Goal: Task Accomplishment & Management: Use online tool/utility

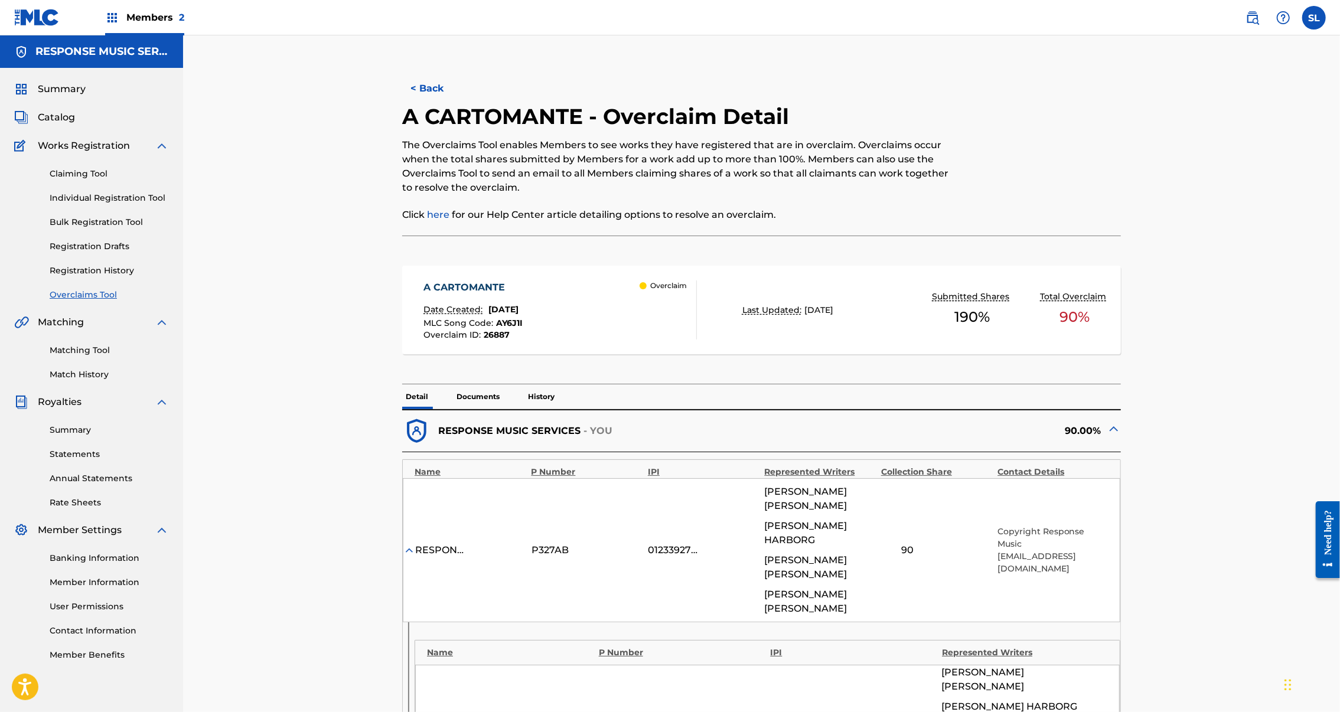
click at [64, 125] on span "Catalog" at bounding box center [56, 117] width 37 height 14
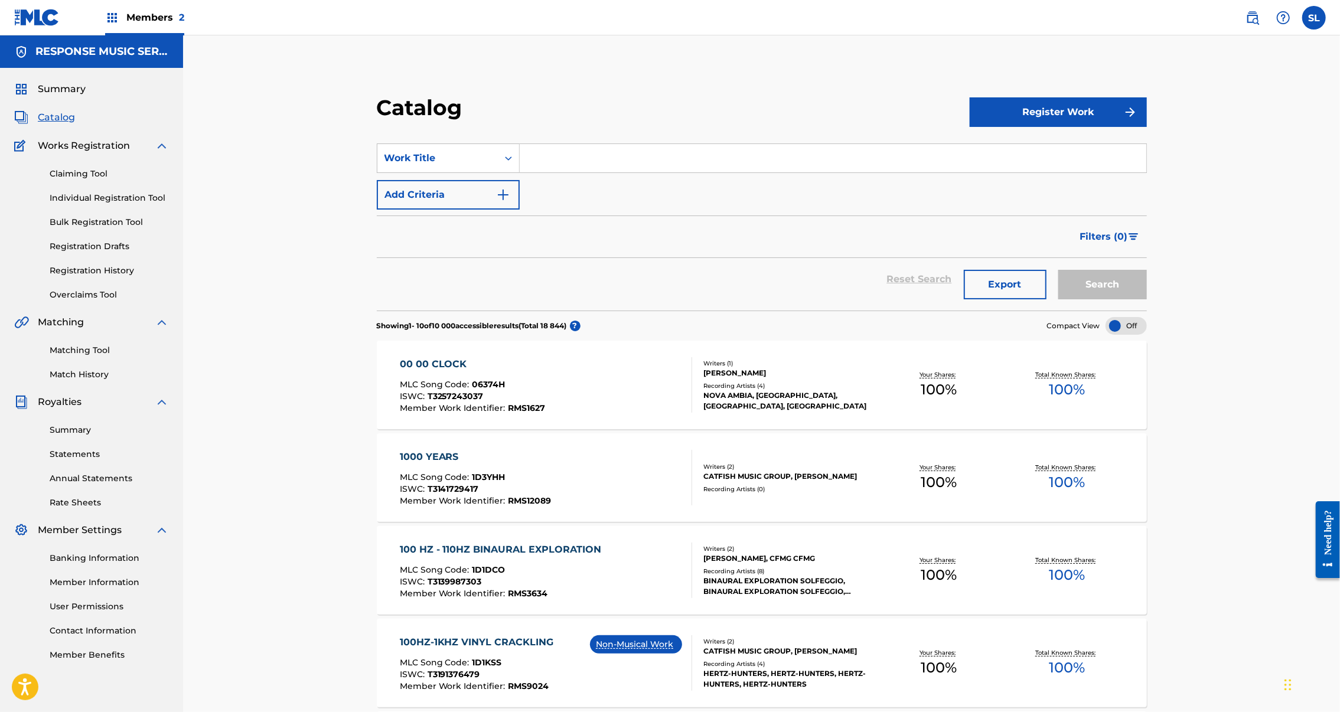
click at [400, 372] on div "00 00 CLOCK" at bounding box center [473, 364] width 146 height 14
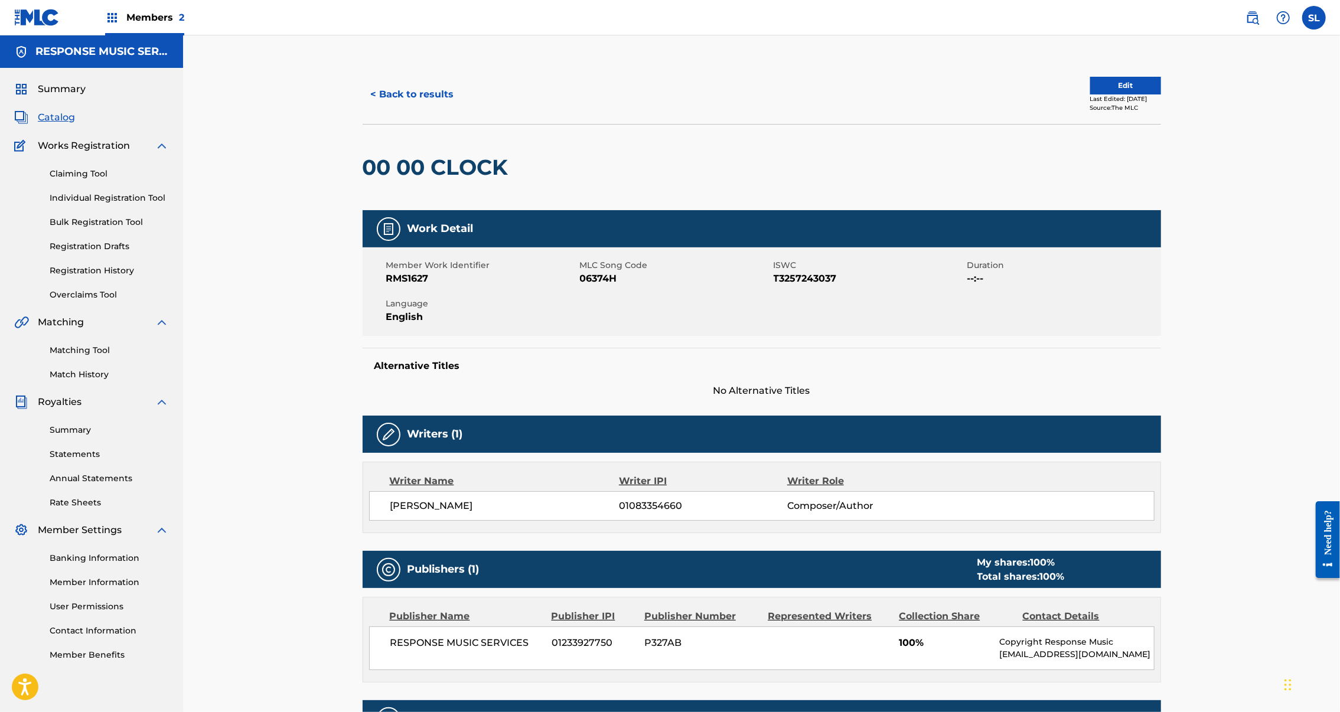
click at [1161, 95] on button "Edit" at bounding box center [1125, 86] width 71 height 18
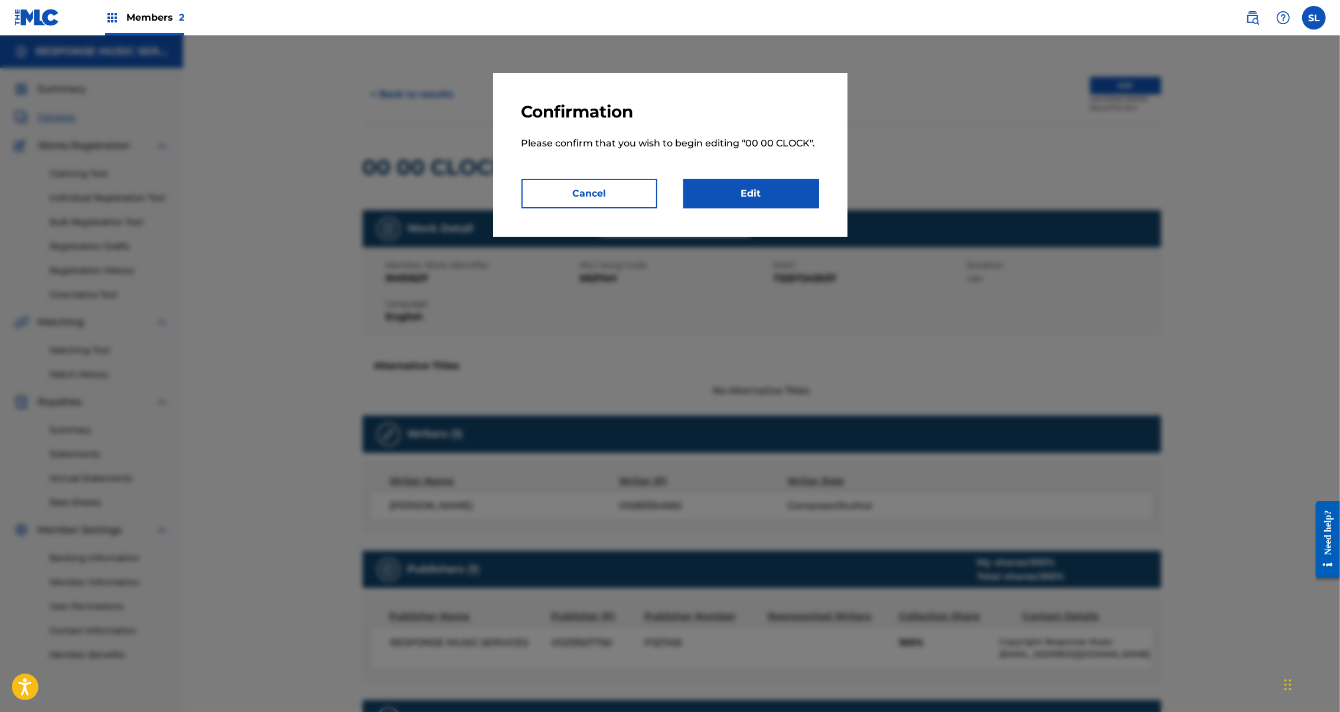
click at [764, 209] on link "Edit" at bounding box center [751, 194] width 136 height 30
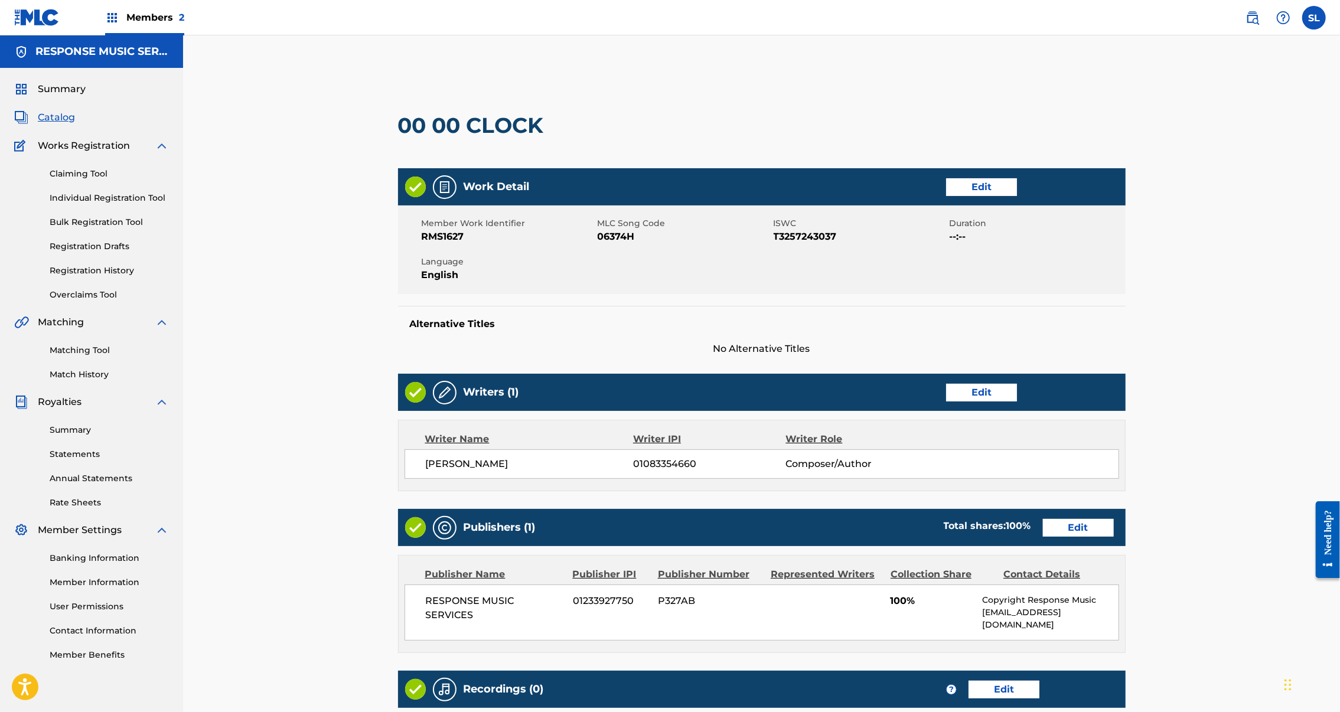
click at [1017, 196] on link "Edit" at bounding box center [981, 187] width 71 height 18
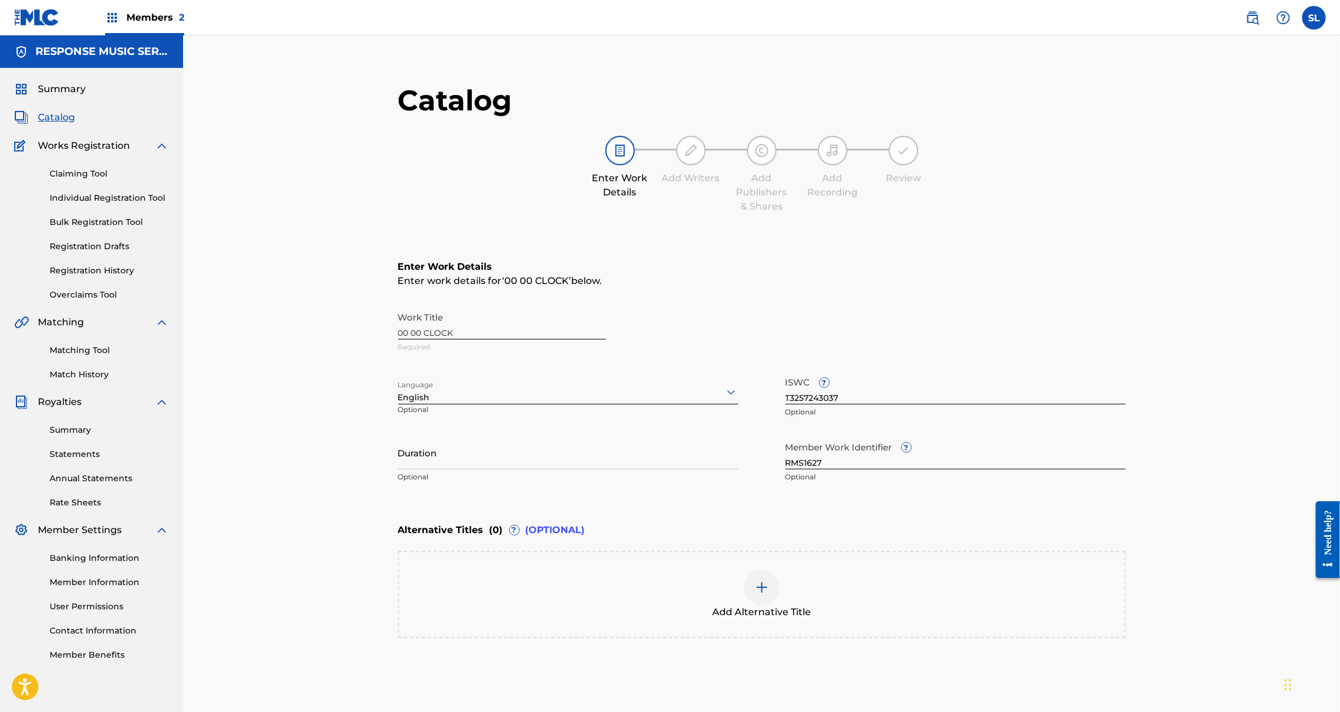
click at [78, 180] on link "Claiming Tool" at bounding box center [109, 174] width 119 height 12
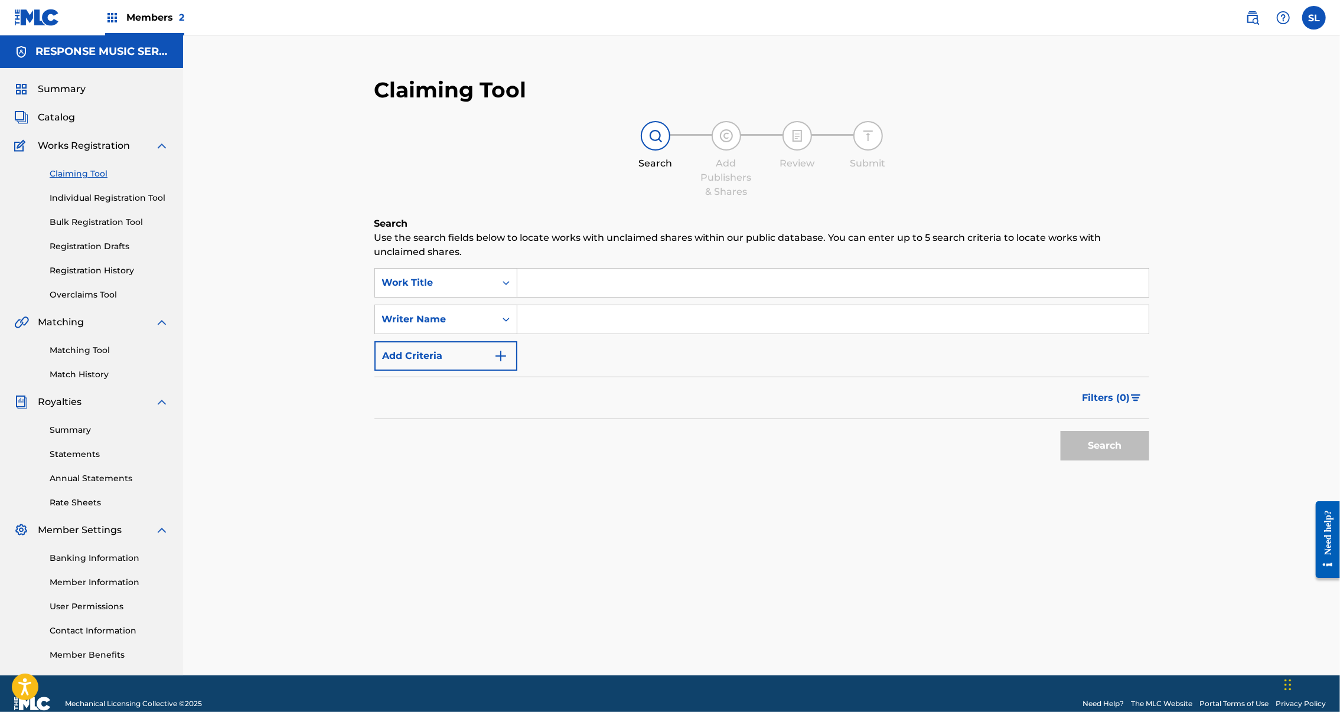
click at [75, 125] on span "Catalog" at bounding box center [56, 117] width 37 height 14
